Goal: Communication & Community: Answer question/provide support

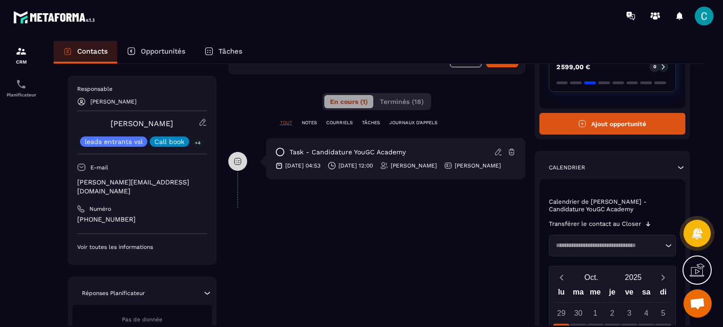
scroll to position [188, 0]
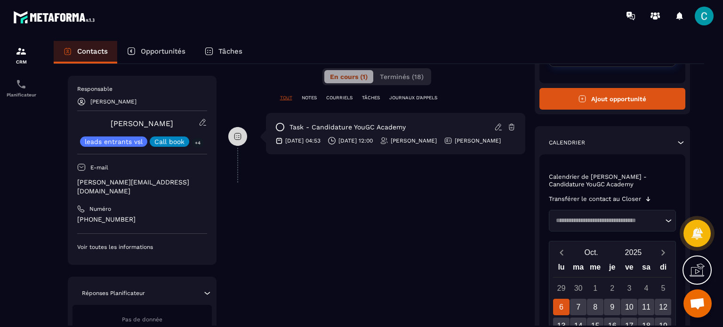
click at [110, 173] on div "E-mail" at bounding box center [142, 167] width 130 height 16
click at [117, 179] on p "[PERSON_NAME][EMAIL_ADDRESS][DOMAIN_NAME]" at bounding box center [142, 187] width 130 height 18
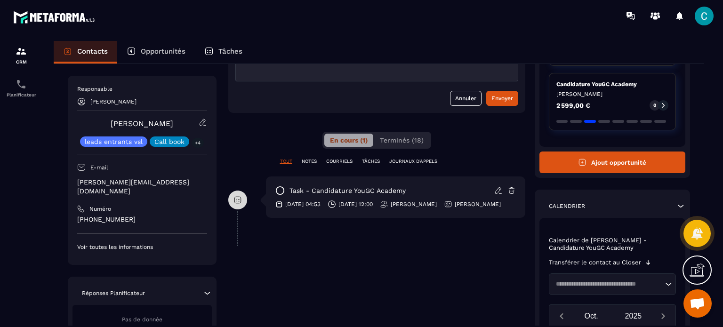
scroll to position [141, 0]
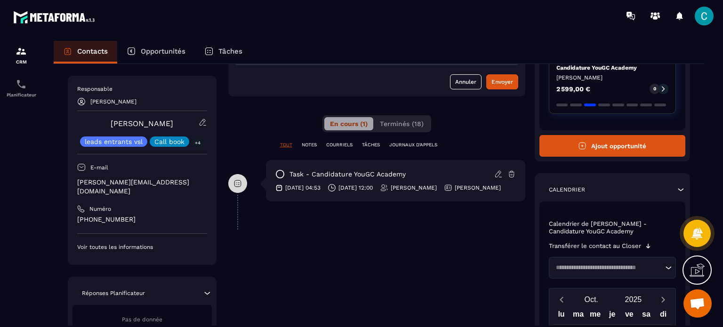
click at [474, 190] on p "[PERSON_NAME]" at bounding box center [478, 188] width 46 height 8
click at [498, 175] on icon at bounding box center [498, 174] width 8 height 8
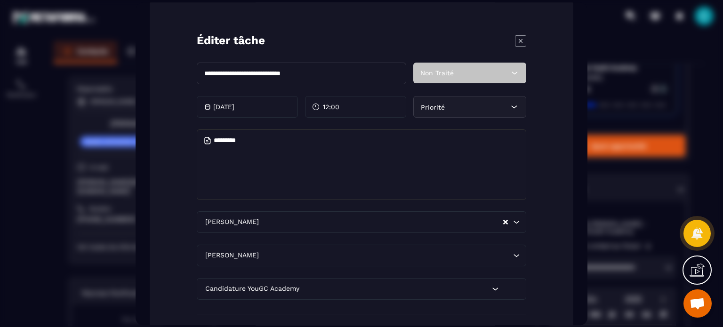
scroll to position [93, 0]
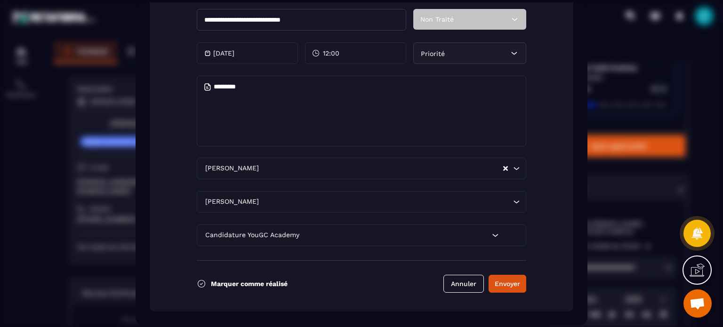
click at [516, 167] on icon "Search for option" at bounding box center [516, 168] width 9 height 9
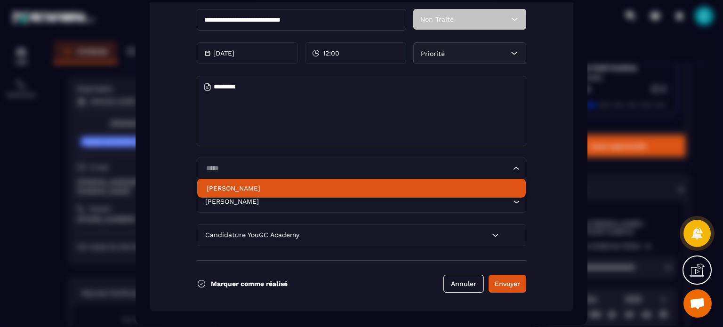
click at [399, 185] on p "[PERSON_NAME]" at bounding box center [362, 188] width 310 height 9
type input "*****"
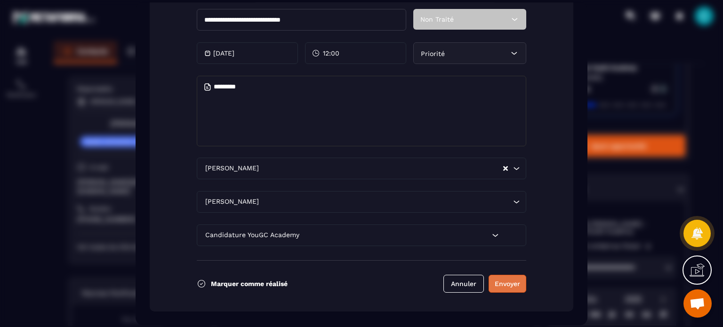
click at [520, 282] on button "Envoyer" at bounding box center [508, 284] width 38 height 18
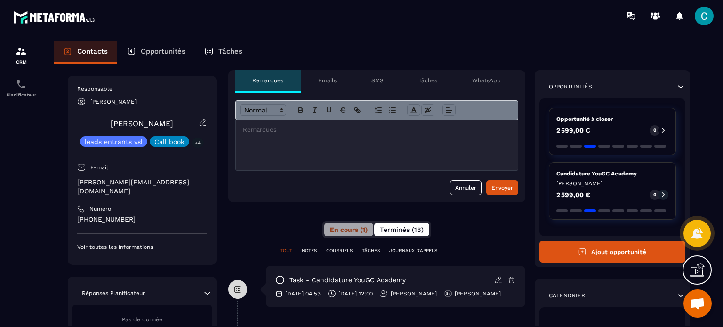
scroll to position [141, 0]
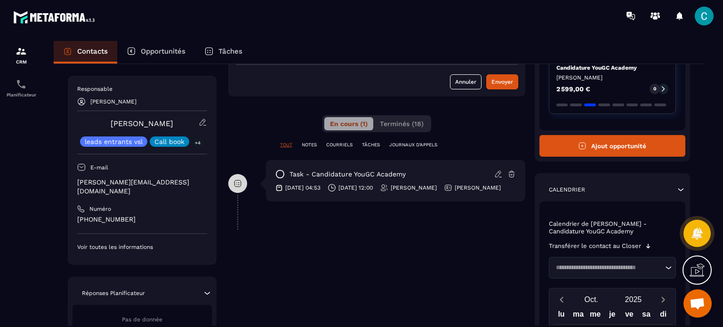
click at [484, 190] on p "[PERSON_NAME]" at bounding box center [478, 188] width 46 height 8
